Goal: Navigation & Orientation: Find specific page/section

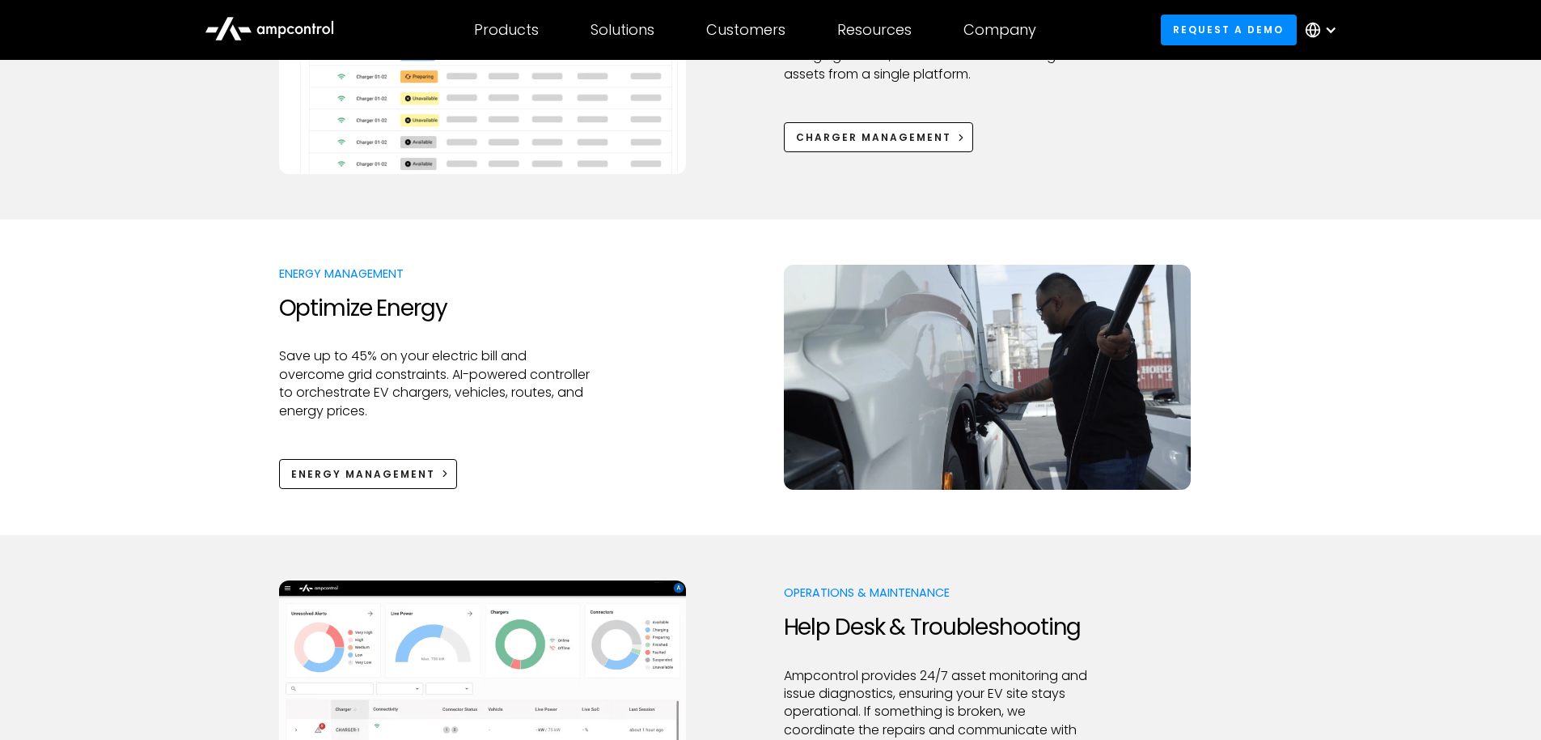
scroll to position [1014, 0]
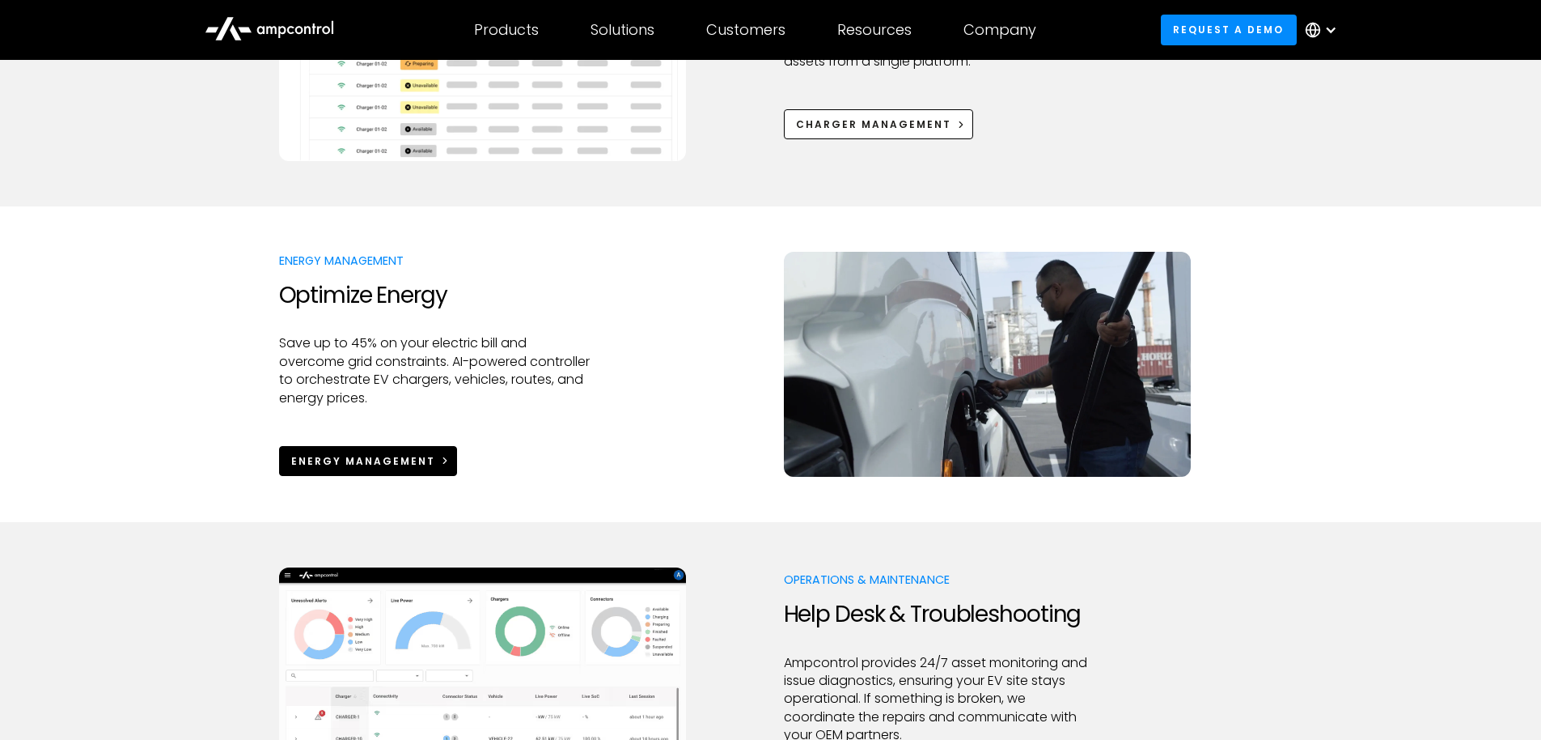
click at [407, 452] on link "Energy Management" at bounding box center [368, 461] width 179 height 30
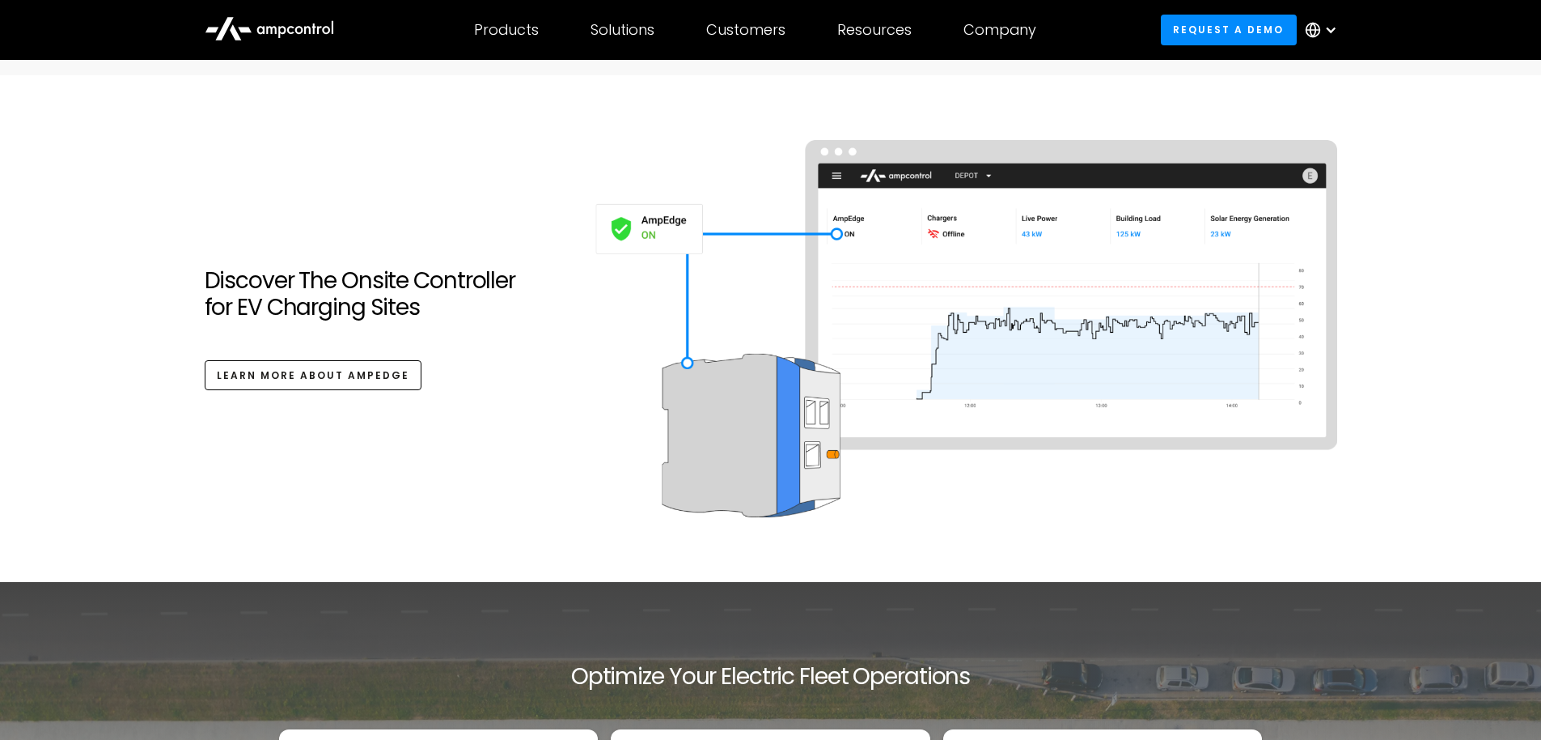
scroll to position [5563, 0]
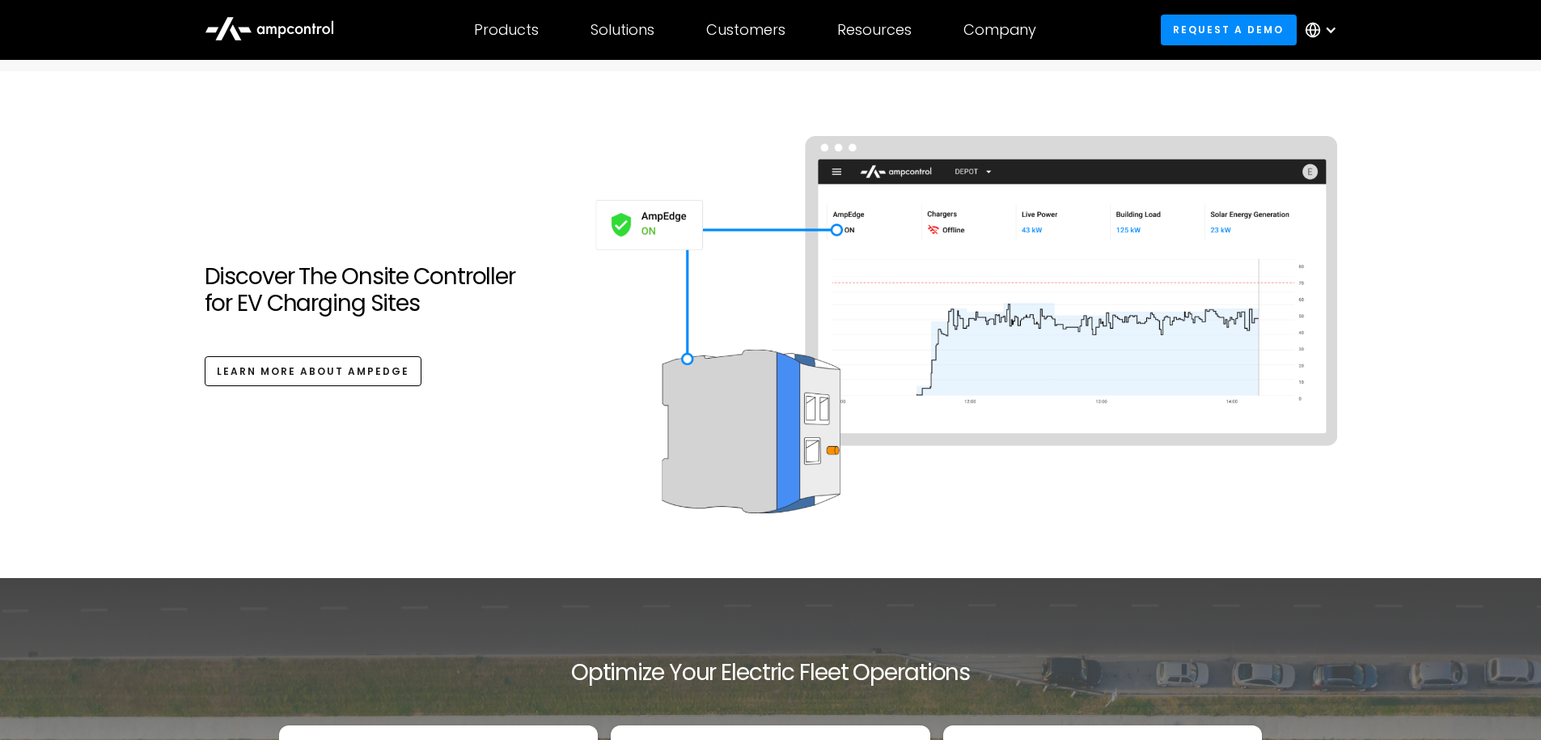
click at [1025, 321] on img at bounding box center [964, 325] width 744 height 378
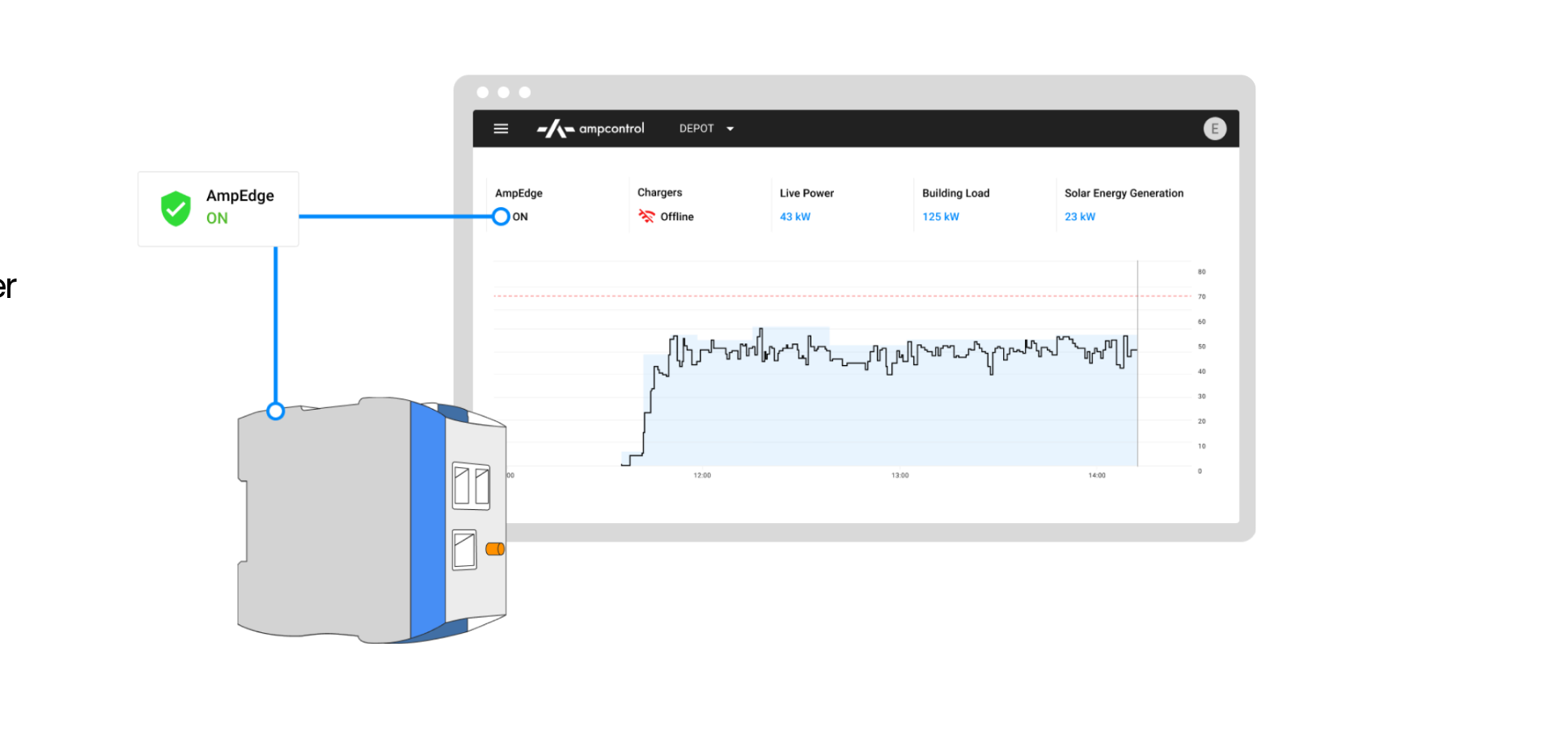
click at [1412, 350] on section "Discover The Onsite Controller for EV Charging Sites Learn More ABOUT AmpEdge" at bounding box center [770, 324] width 1541 height 507
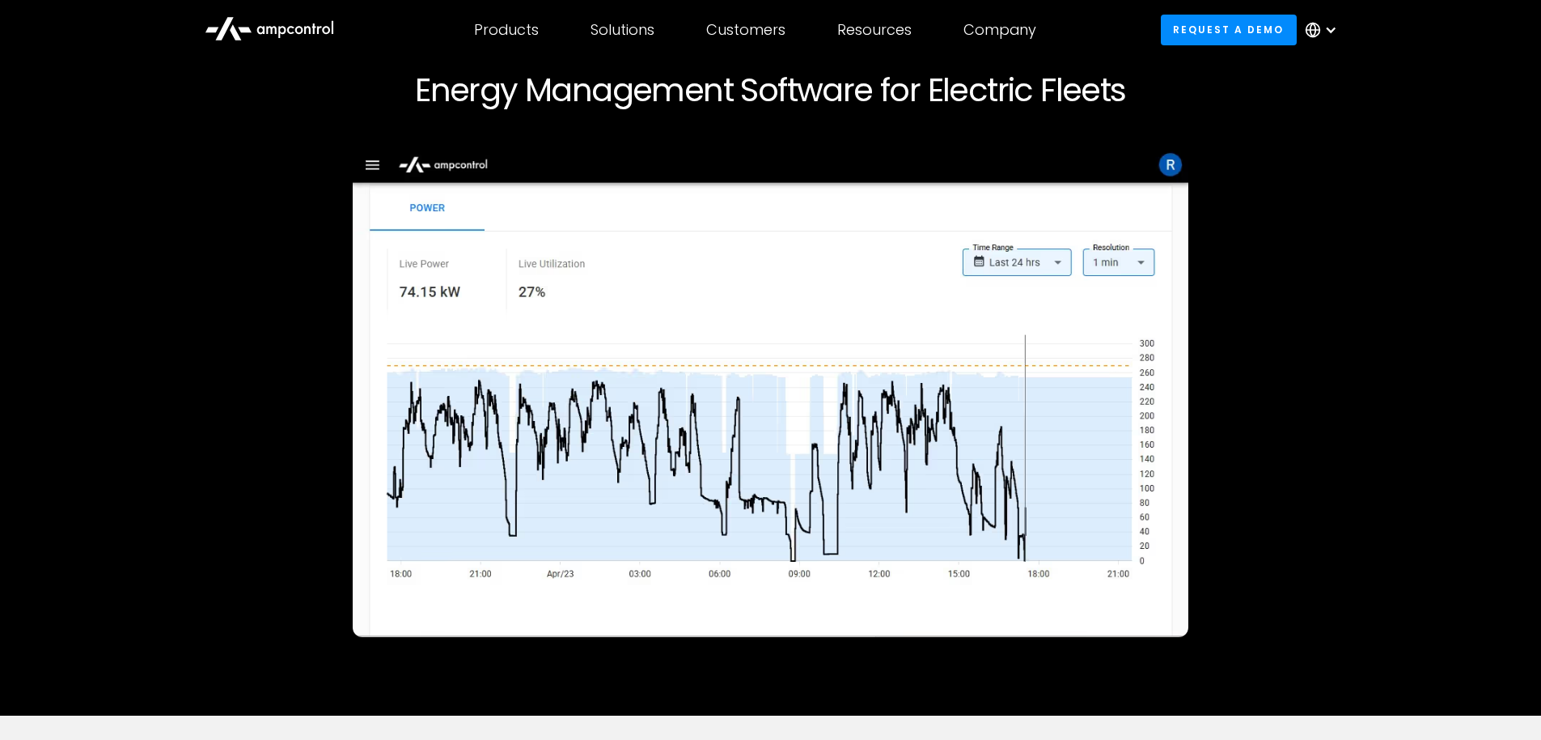
scroll to position [146, 0]
